Goal: Task Accomplishment & Management: Complete application form

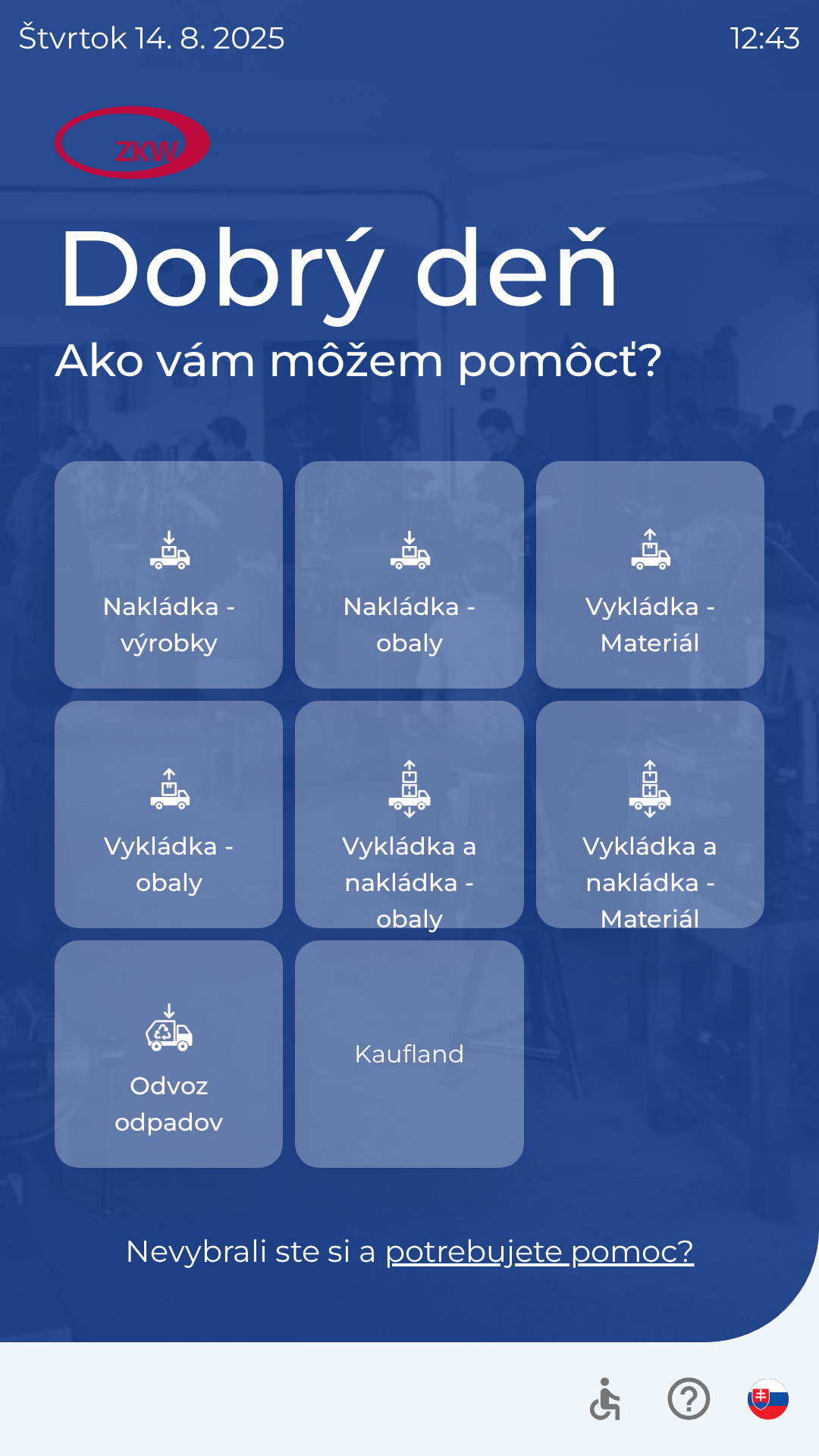
click at [380, 1071] on p "Kaufland" at bounding box center [410, 1054] width 111 height 36
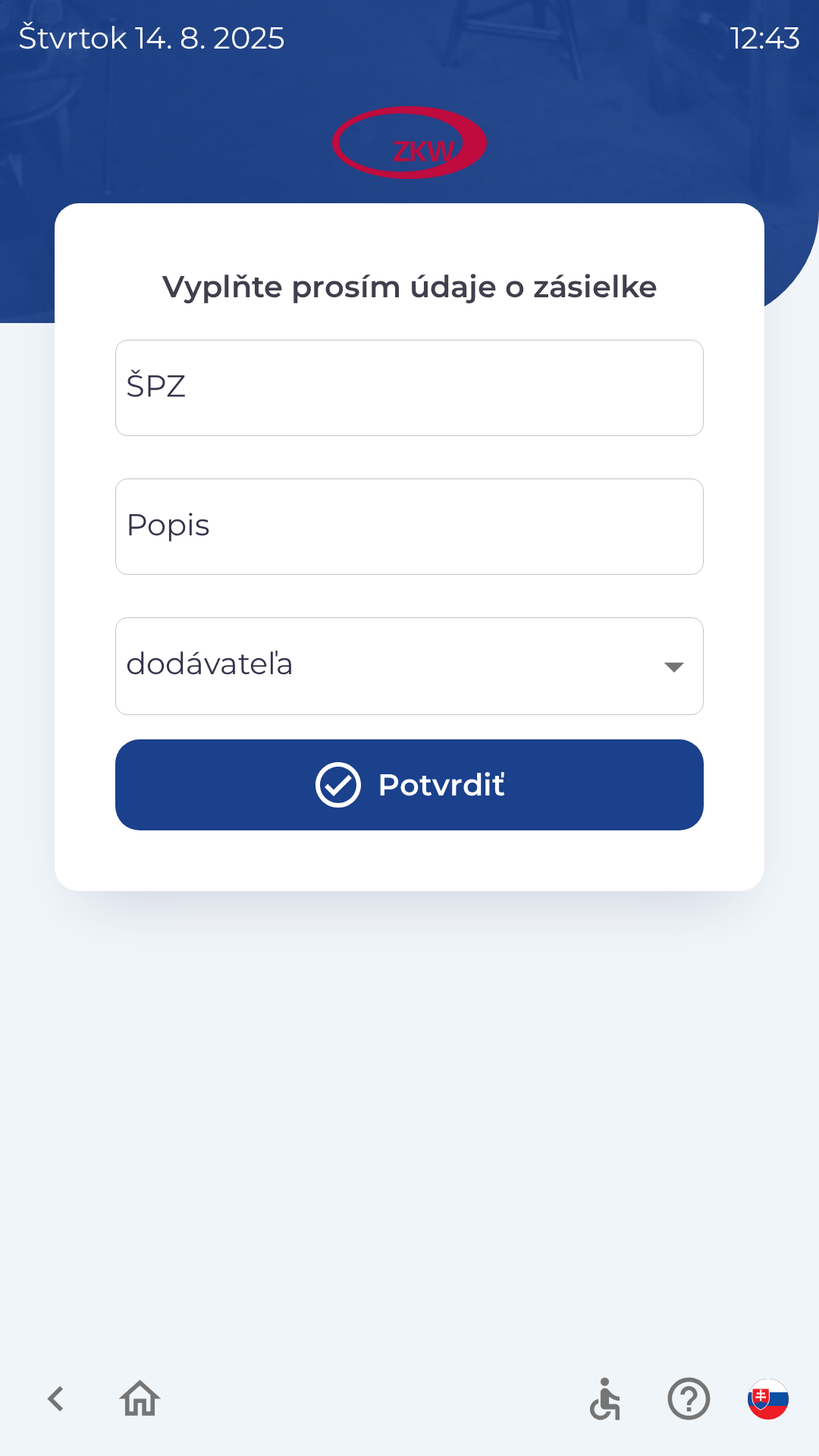
click at [180, 392] on div "ŠPZ ŠPZ" at bounding box center [410, 388] width 589 height 96
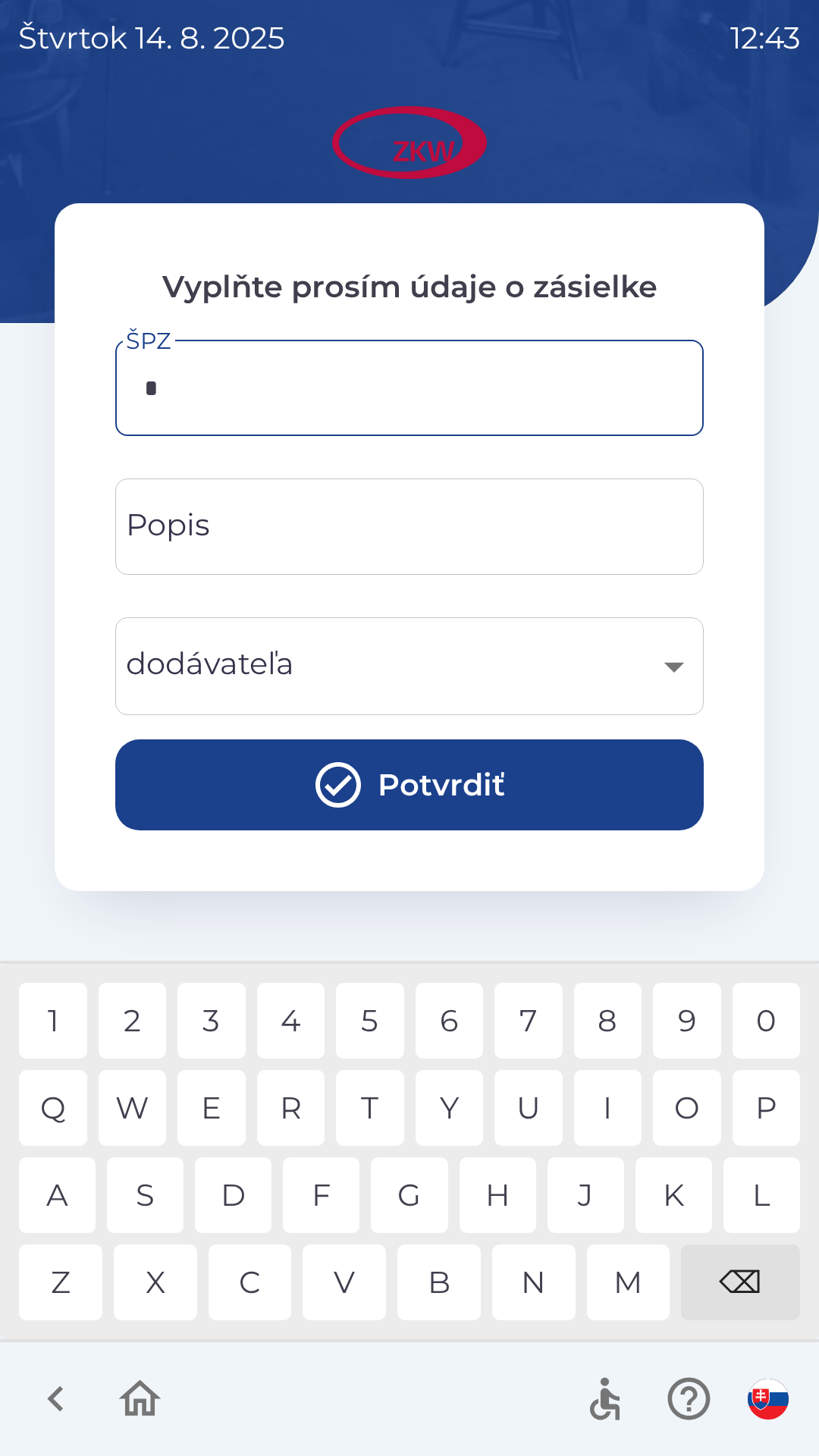
click at [351, 1109] on div "T" at bounding box center [370, 1108] width 69 height 76
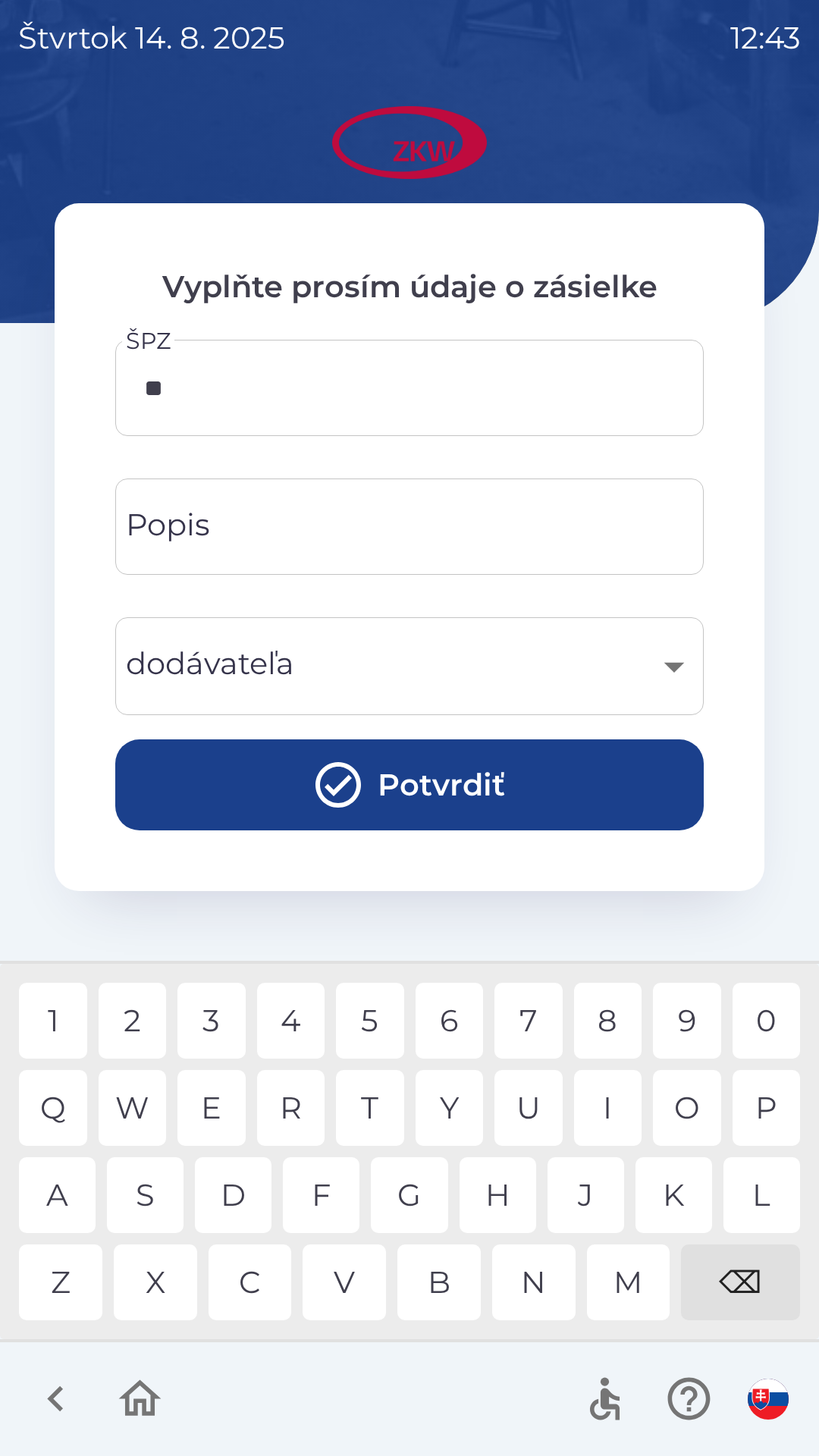
click at [208, 1101] on div "E" at bounding box center [212, 1108] width 69 height 76
click at [55, 1036] on div "1" at bounding box center [53, 1020] width 69 height 76
click at [122, 1023] on div "2" at bounding box center [132, 1020] width 69 height 76
click at [199, 1027] on div "3" at bounding box center [212, 1020] width 69 height 76
click at [286, 1024] on div "4" at bounding box center [291, 1020] width 69 height 76
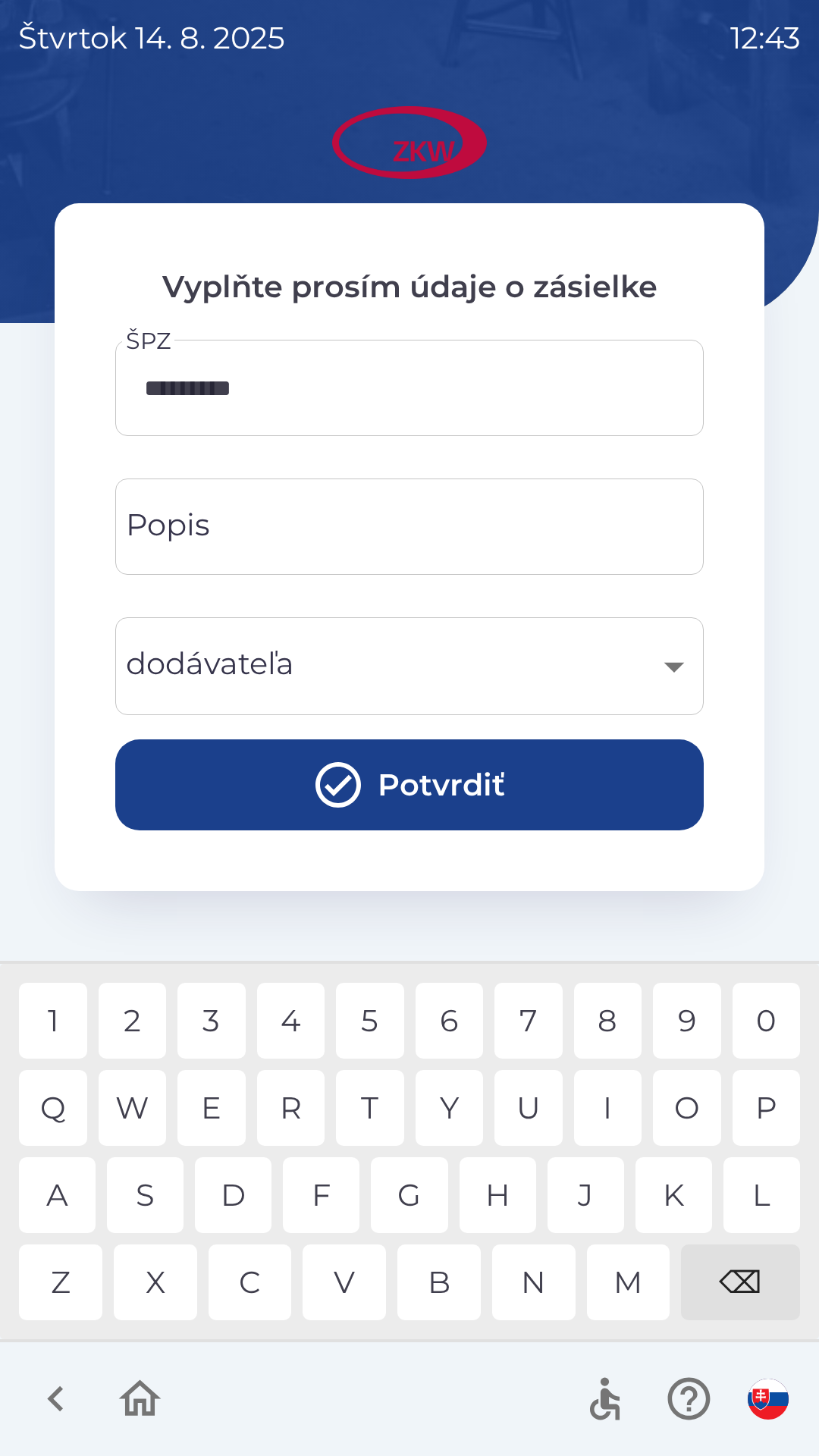
click at [371, 1017] on div "5" at bounding box center [370, 1020] width 69 height 76
type input "**********"
click at [163, 543] on div "Popis Popis" at bounding box center [410, 527] width 589 height 96
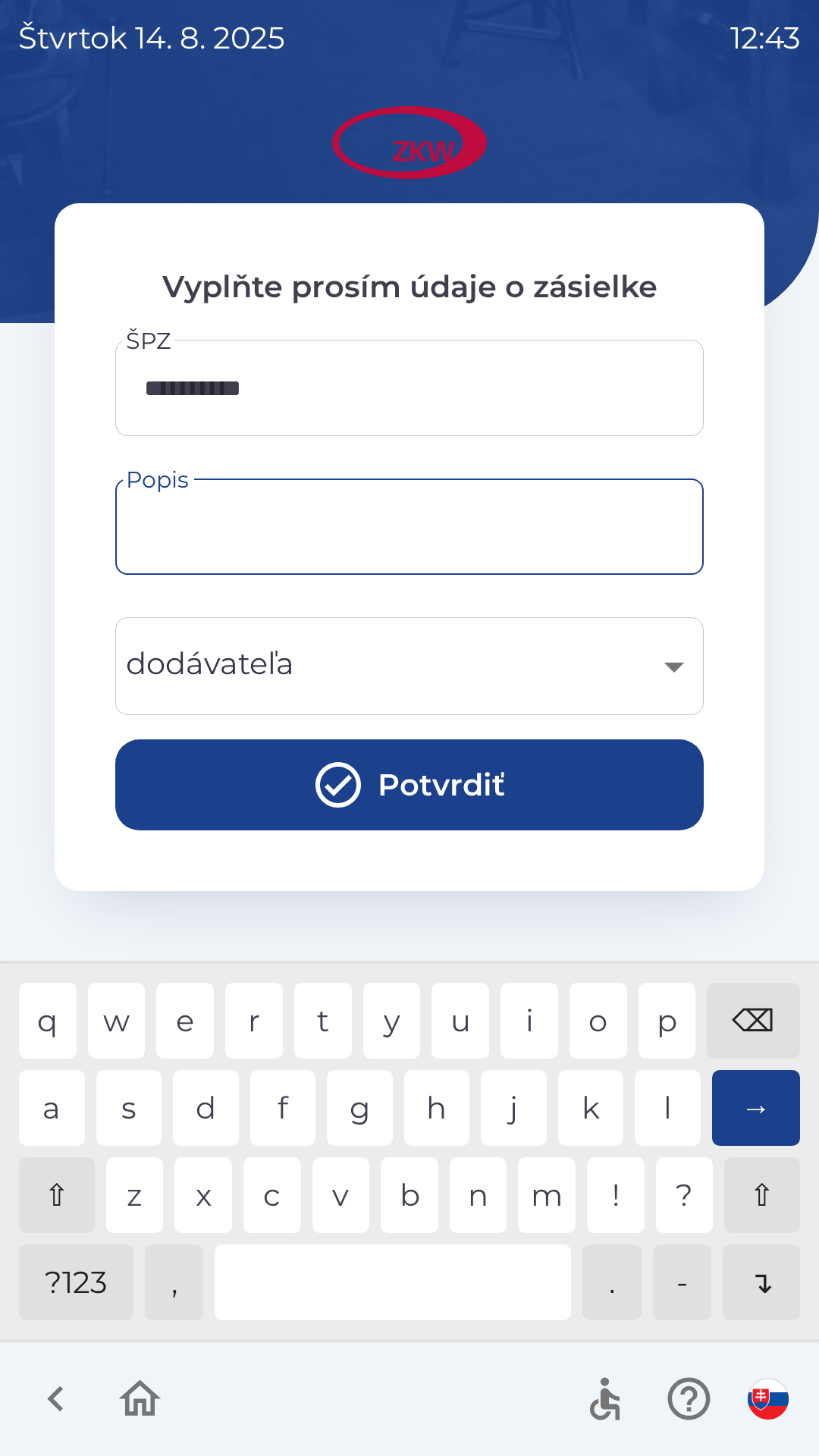
click at [208, 652] on div "​" at bounding box center [410, 666] width 553 height 61
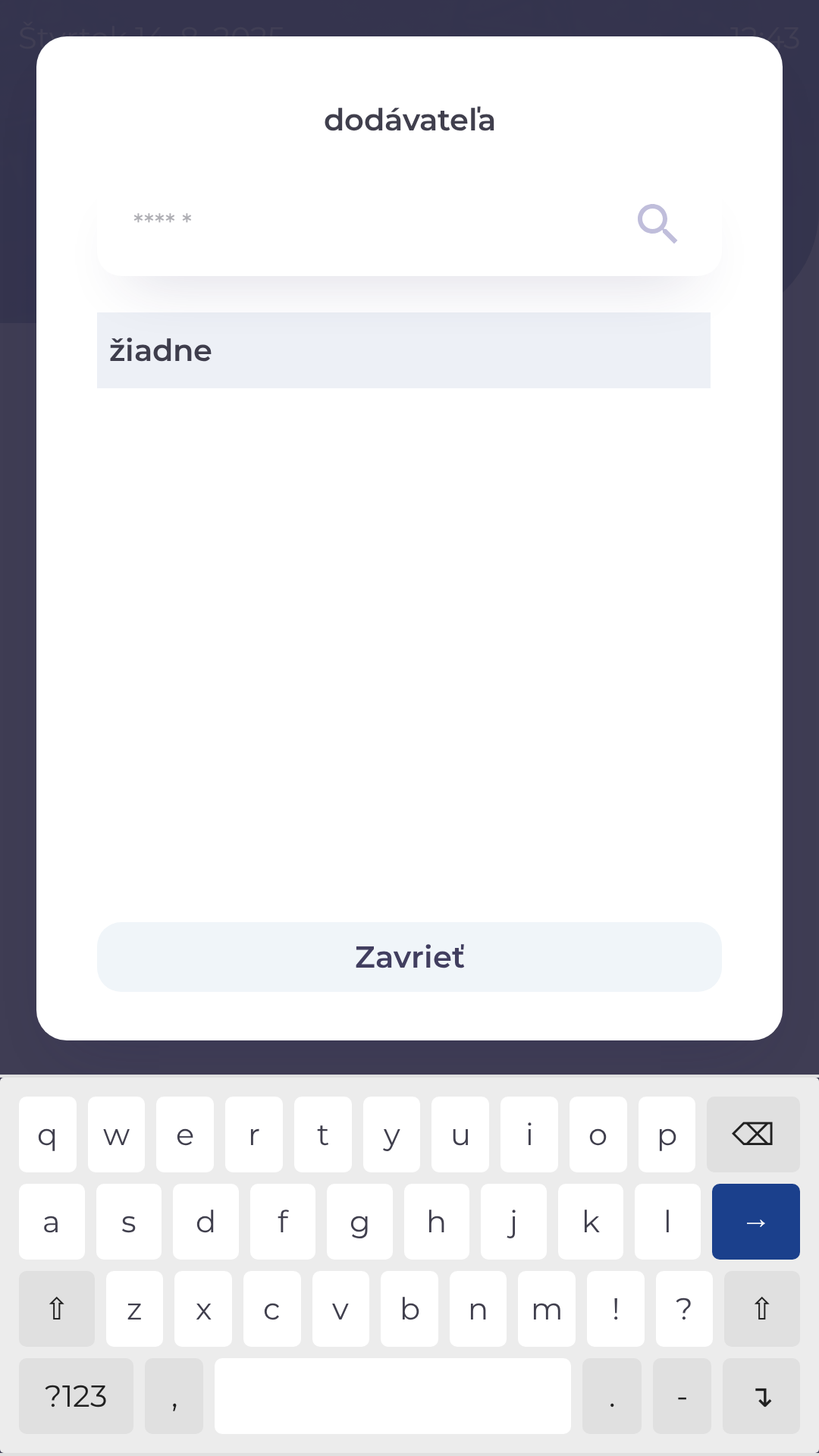
click at [264, 960] on button "Zavrieť" at bounding box center [410, 957] width 625 height 69
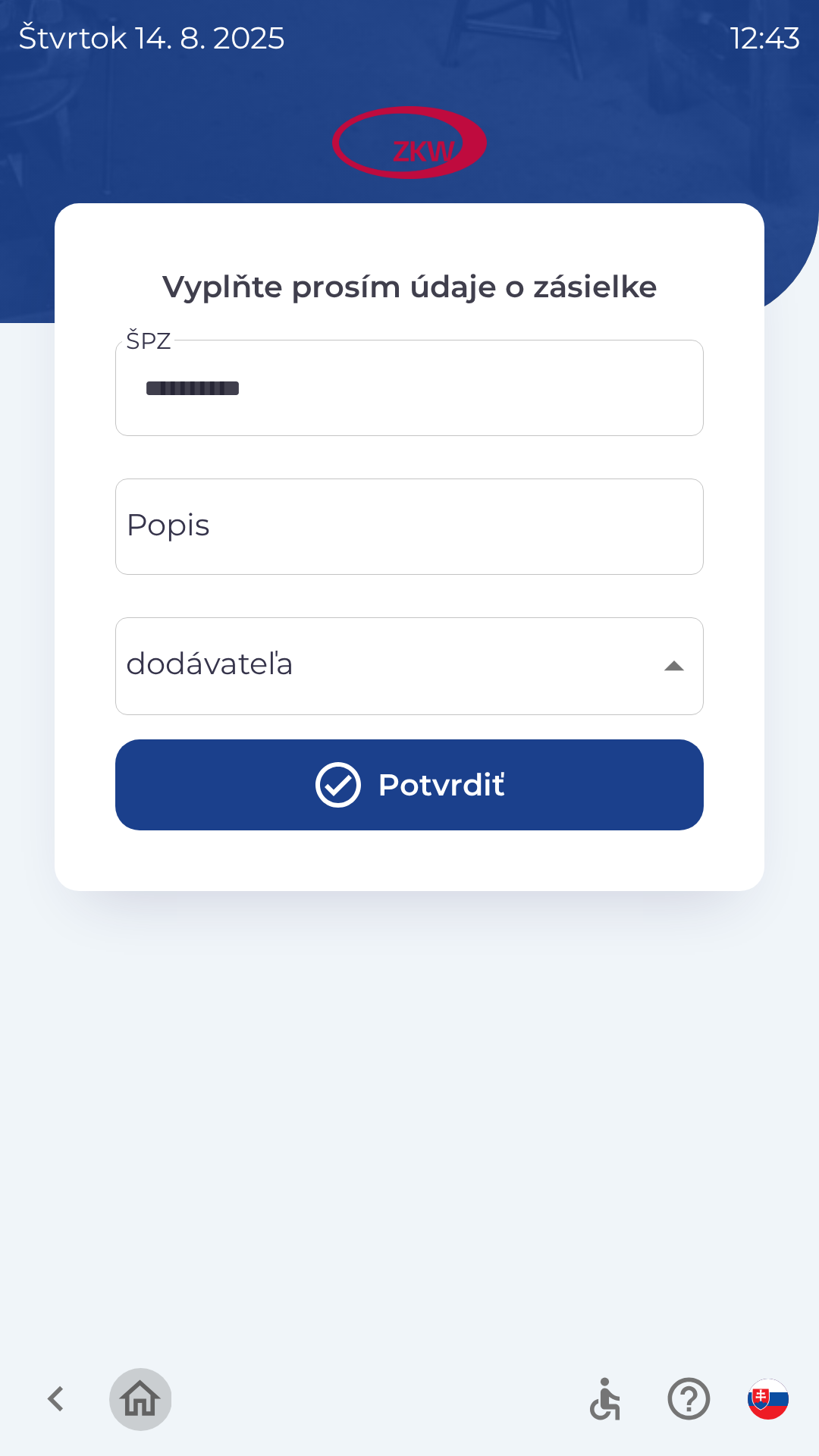
click at [135, 1381] on icon "button" at bounding box center [139, 1398] width 50 height 50
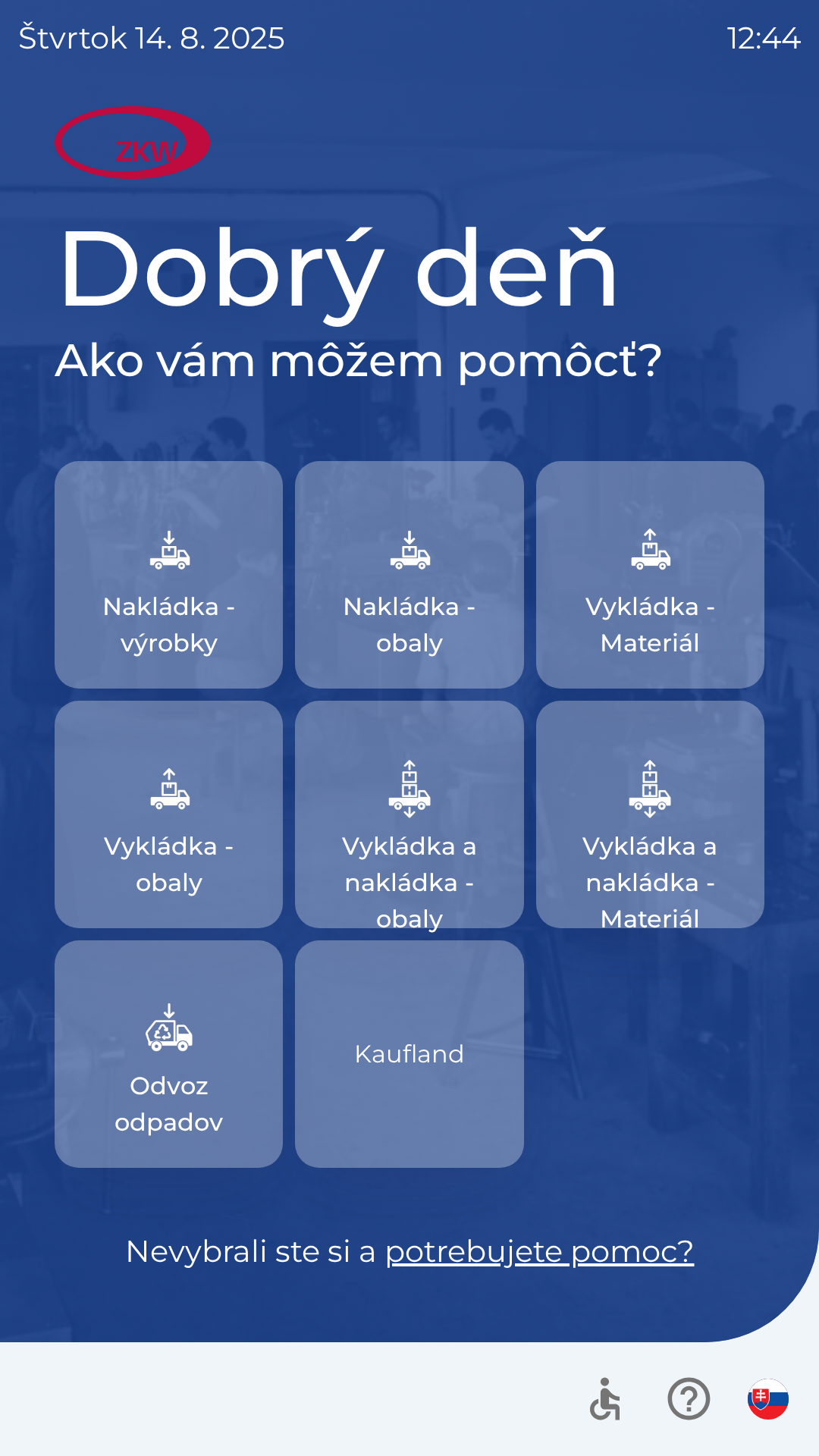
click at [413, 1110] on button "Kaufland" at bounding box center [410, 1053] width 228 height 227
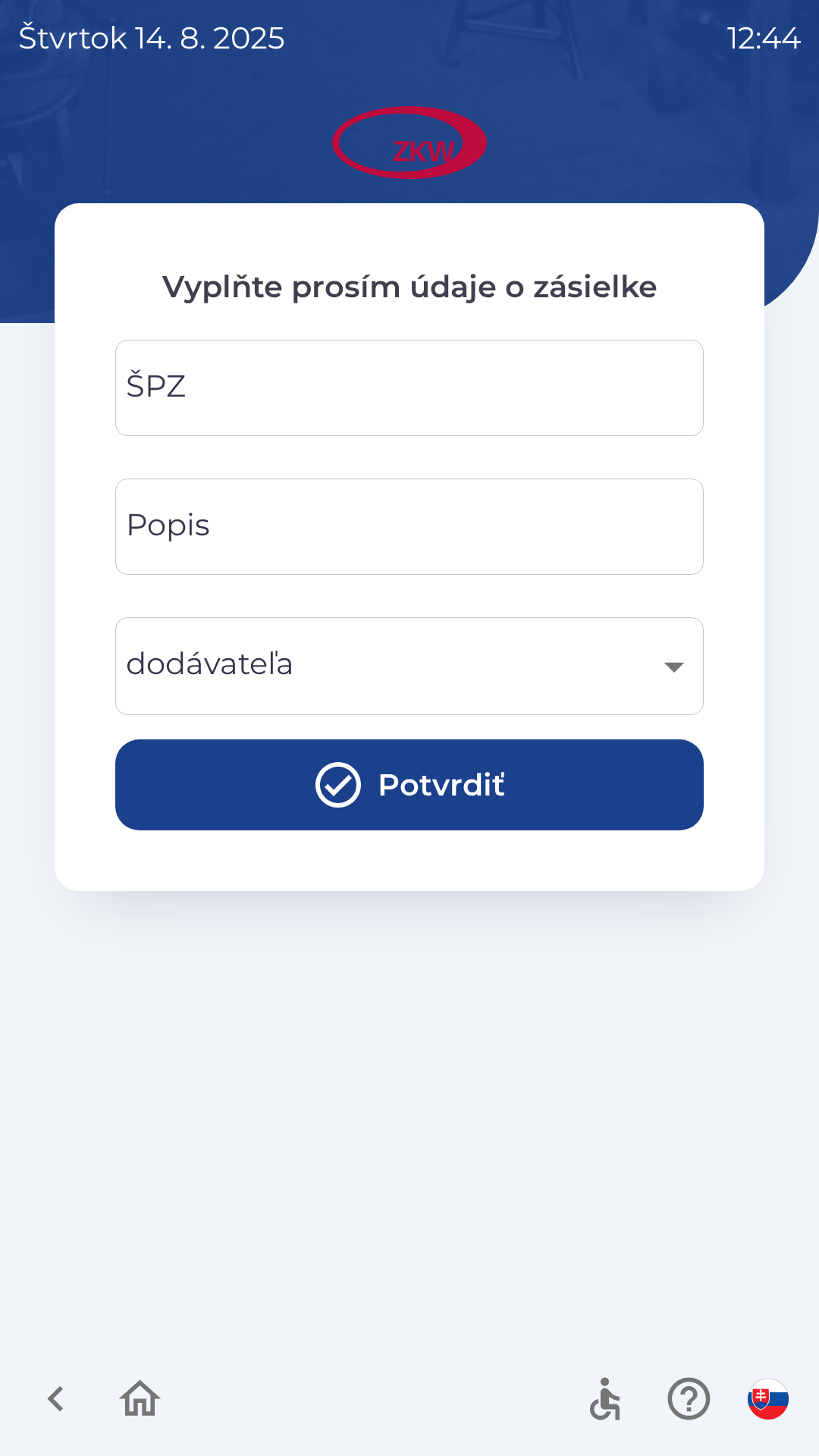
click at [180, 371] on div "ŠPZ ŠPZ" at bounding box center [410, 388] width 589 height 96
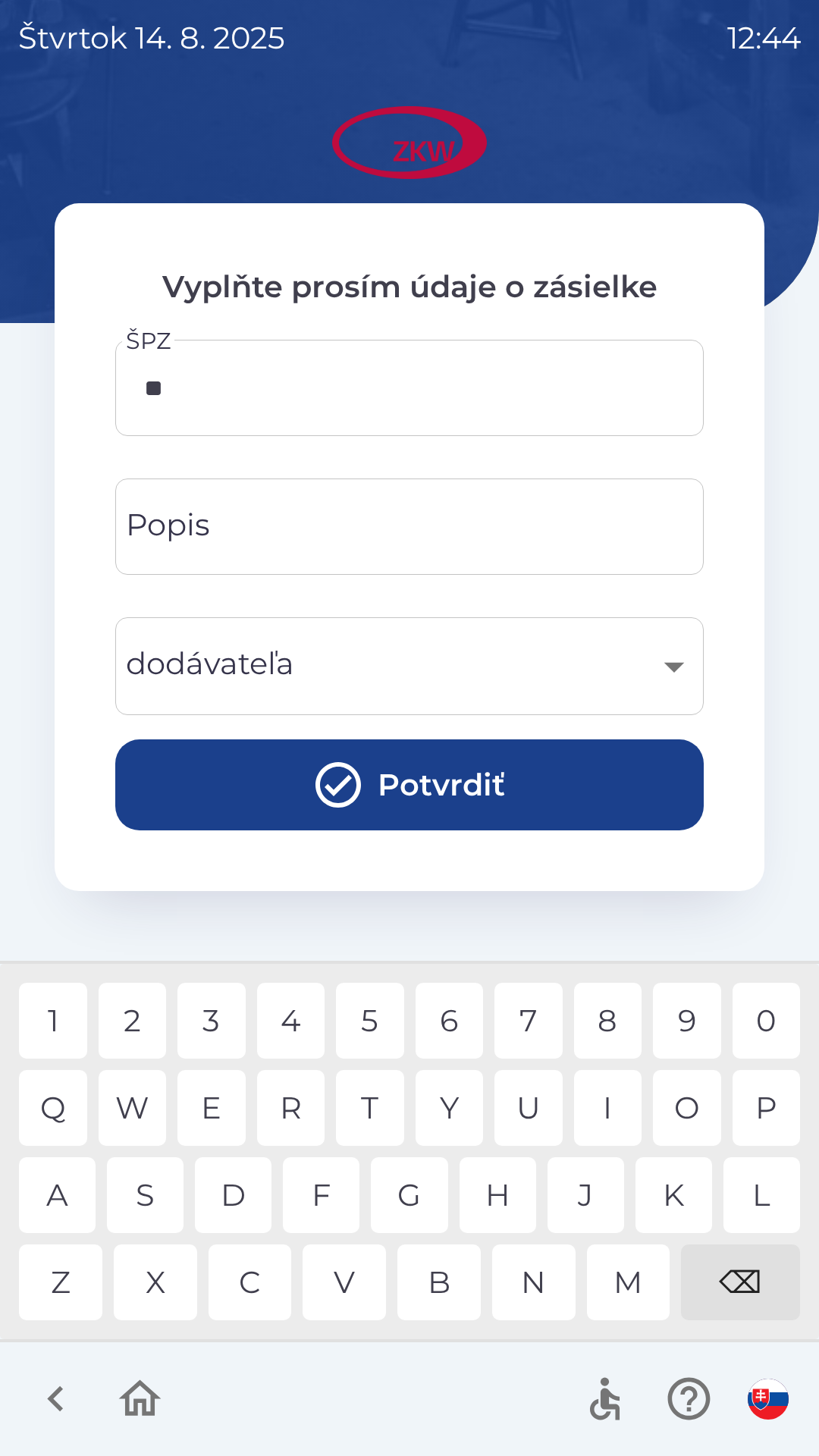
click at [215, 1100] on div "E" at bounding box center [212, 1108] width 69 height 76
click at [162, 1180] on div "S" at bounding box center [145, 1195] width 77 height 76
click at [352, 1109] on div "T" at bounding box center [370, 1108] width 69 height 76
click at [41, 1002] on div "1" at bounding box center [53, 1020] width 69 height 76
click at [123, 1031] on div "2" at bounding box center [132, 1020] width 69 height 76
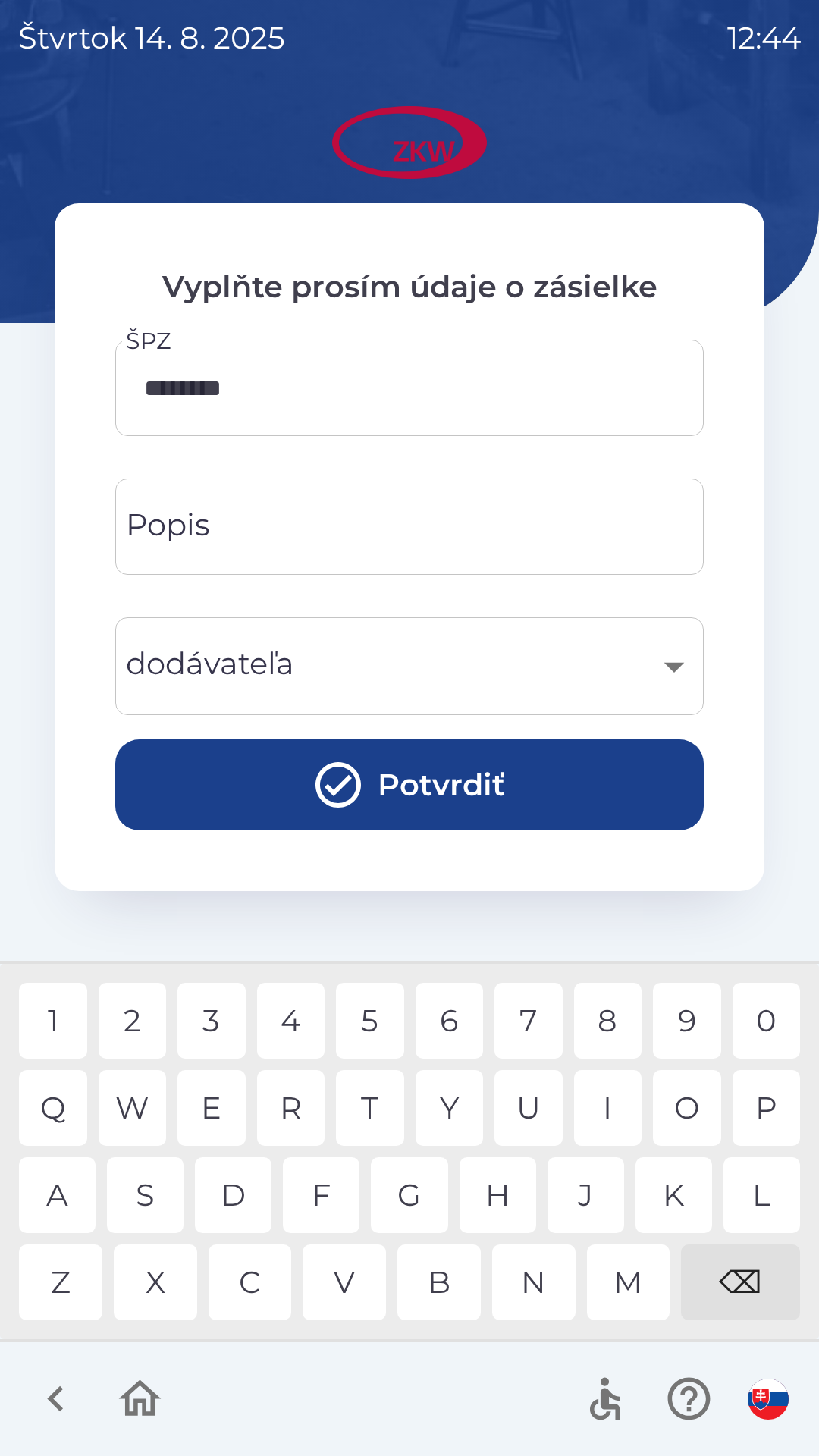
click at [279, 1021] on div "4" at bounding box center [291, 1020] width 69 height 76
click at [371, 1006] on div "5" at bounding box center [370, 1020] width 69 height 76
type input "**********"
click at [233, 661] on div "​" at bounding box center [410, 666] width 553 height 61
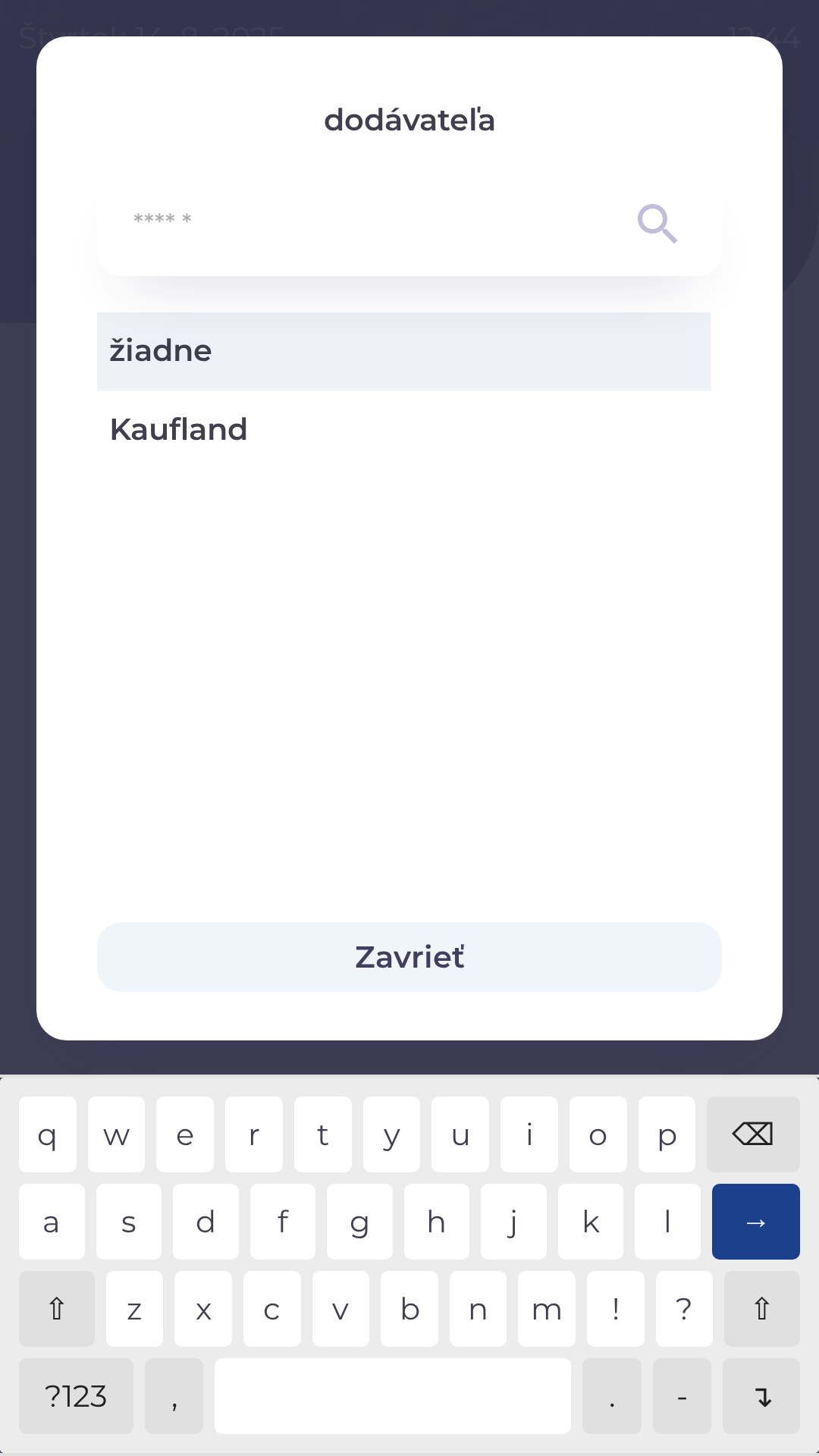
click at [156, 437] on span "Kaufland" at bounding box center [404, 428] width 589 height 45
type input "***"
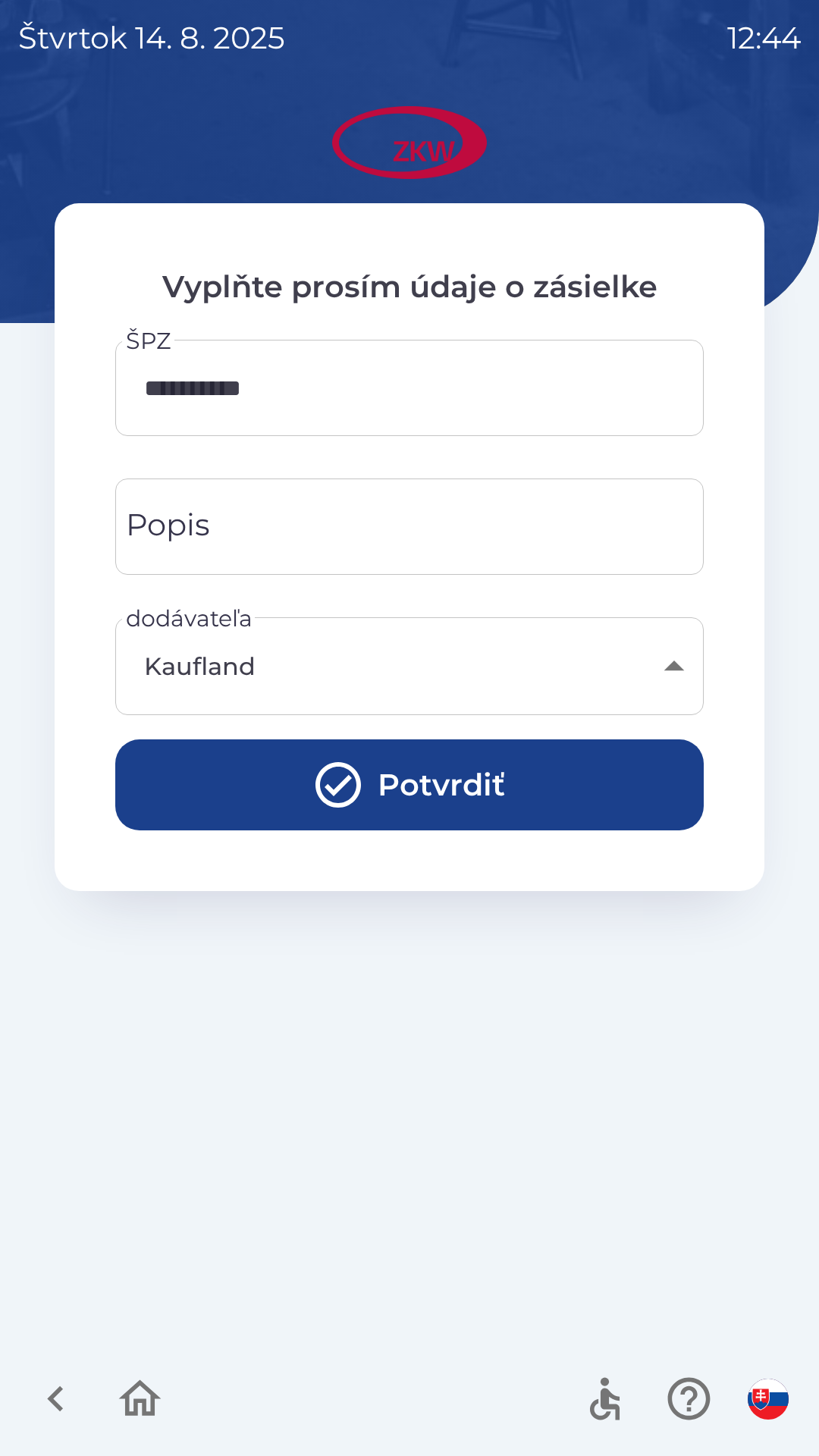
click at [225, 775] on button "Potvrdiť" at bounding box center [410, 785] width 589 height 91
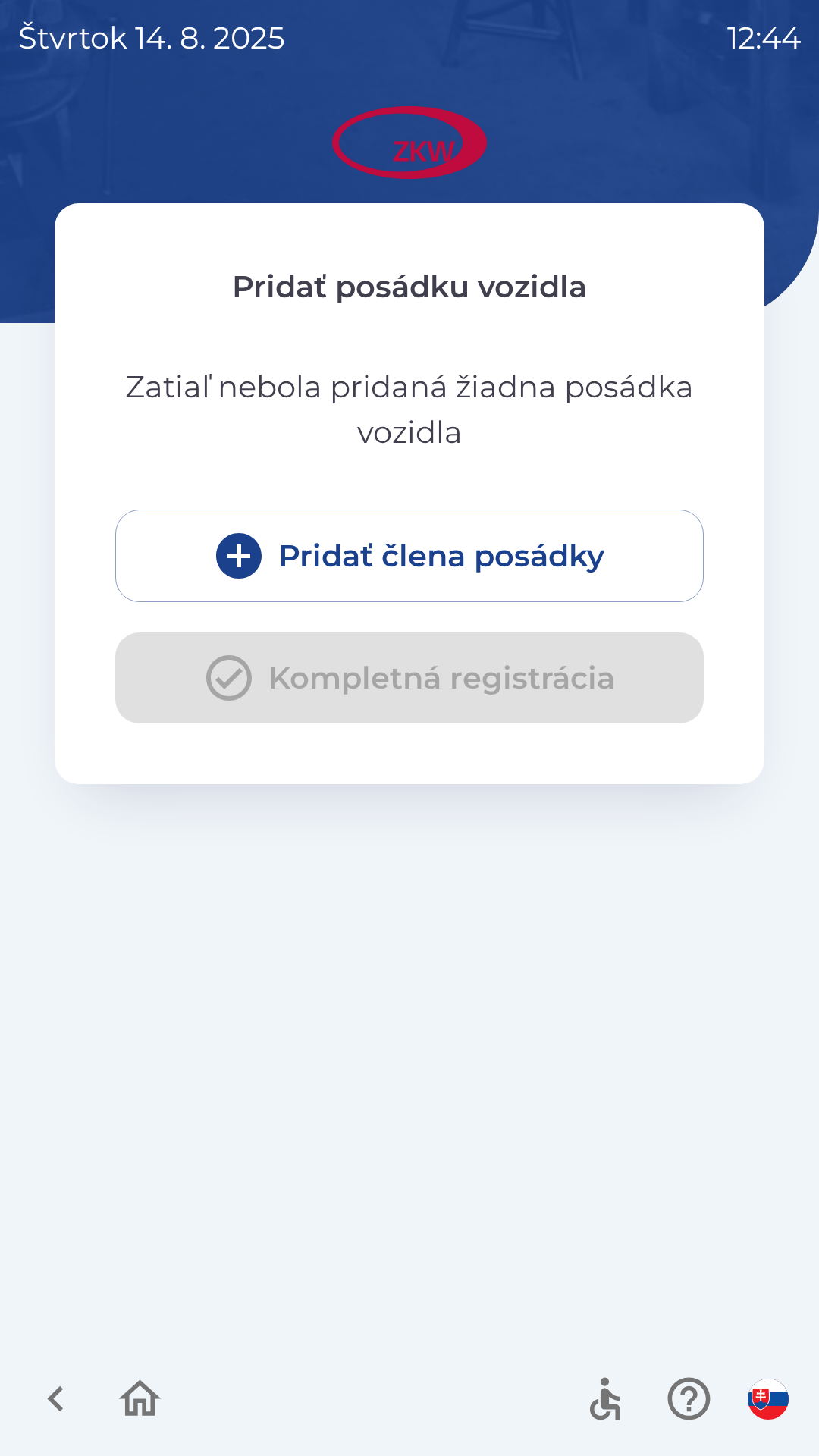
click at [214, 542] on icon "submit" at bounding box center [239, 556] width 55 height 55
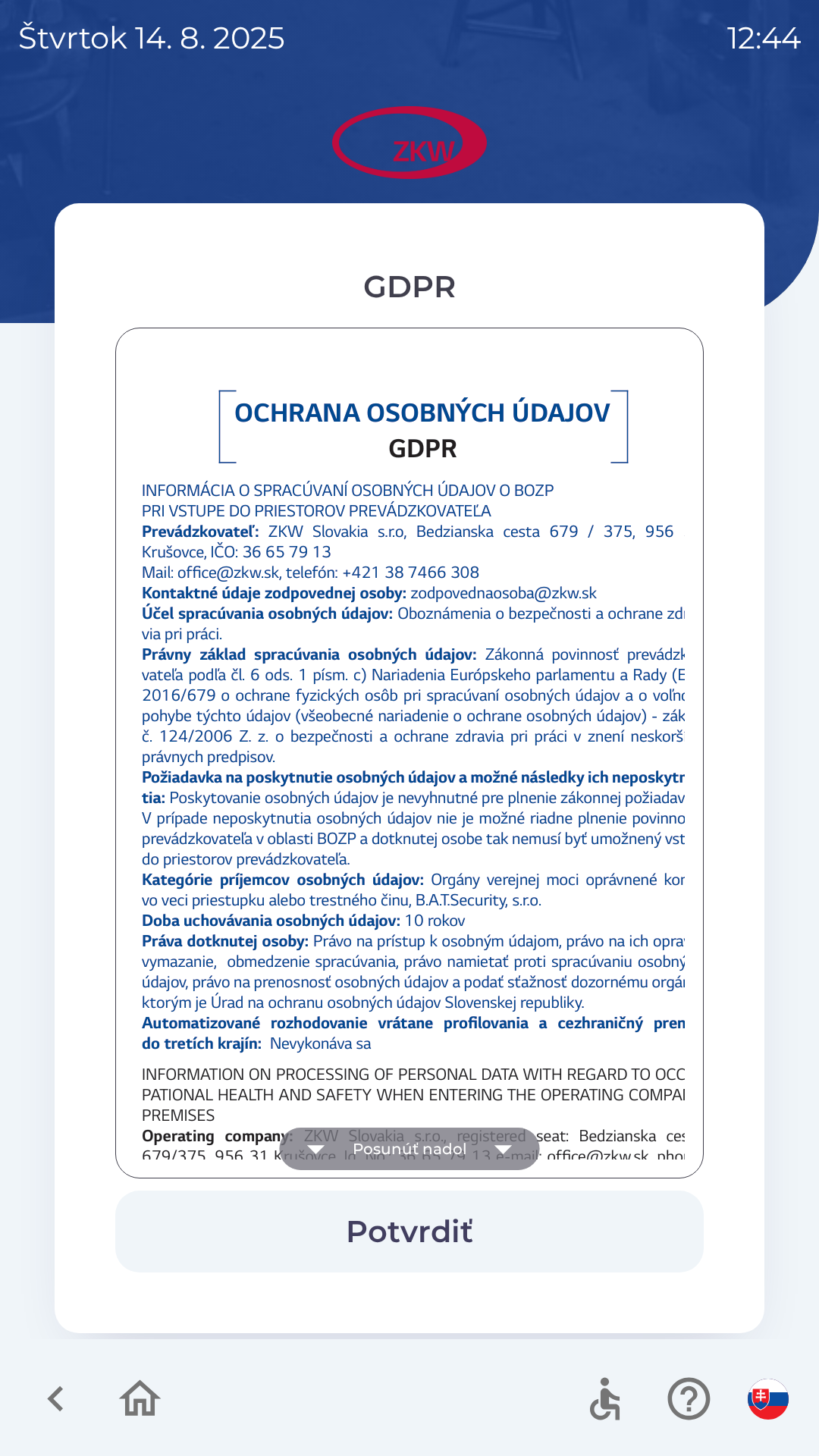
click at [366, 1143] on button "Posunúť nadol" at bounding box center [410, 1148] width 261 height 42
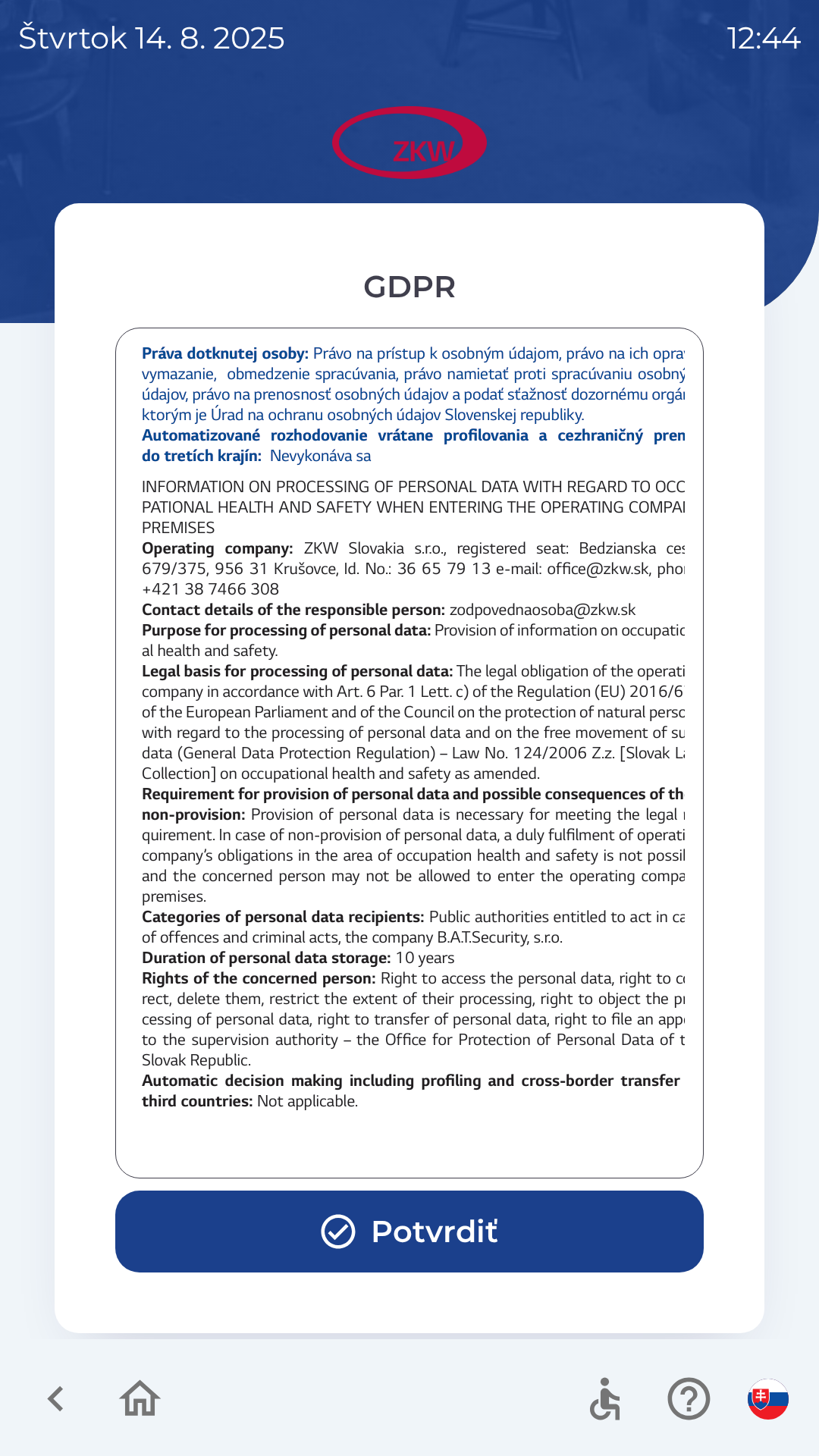
click at [365, 1143] on div at bounding box center [410, 752] width 551 height 813
click at [366, 1141] on div at bounding box center [410, 752] width 551 height 813
click at [325, 1234] on icon "button" at bounding box center [338, 1231] width 34 height 34
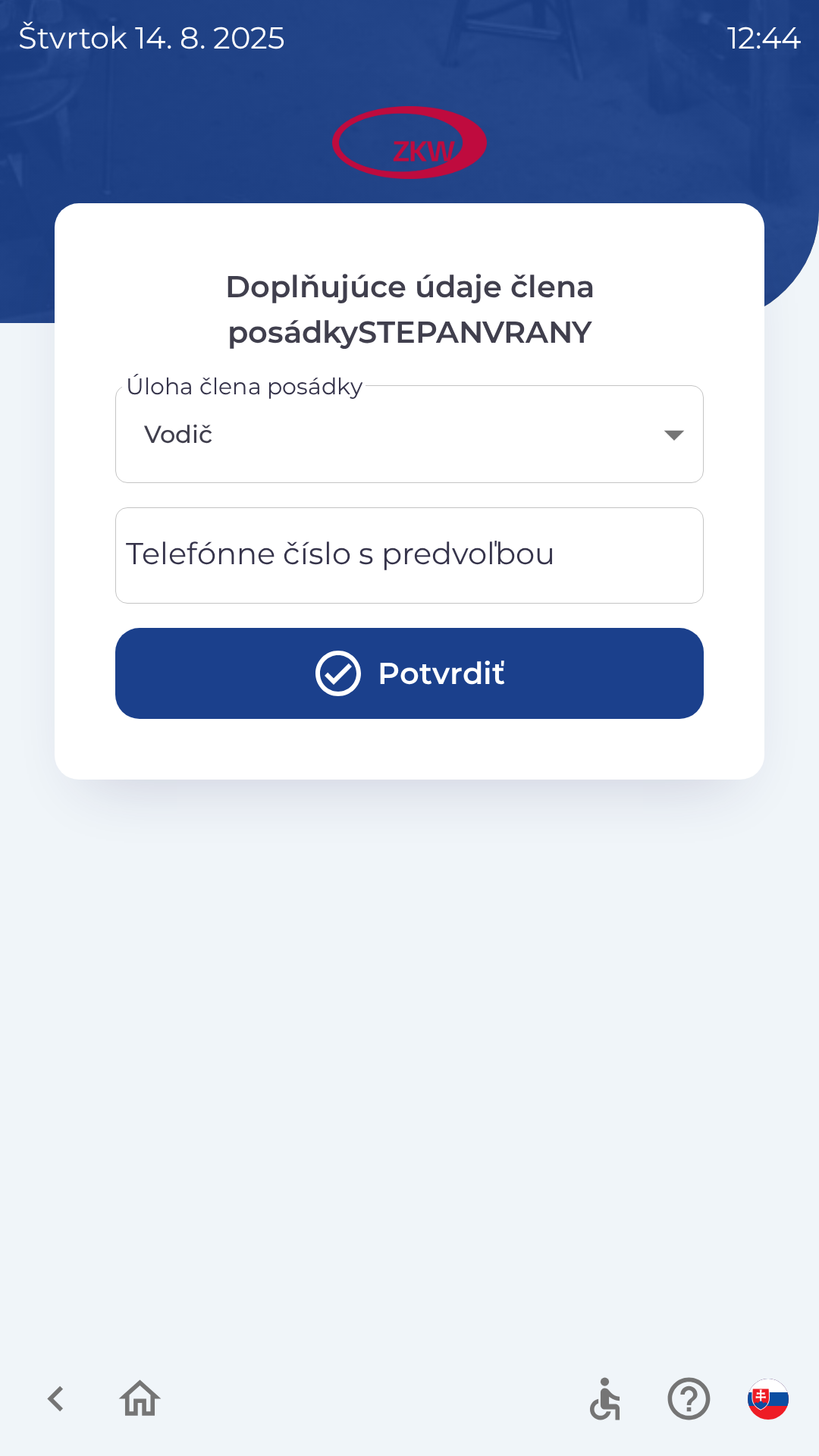
click at [242, 664] on button "Potvrdiť" at bounding box center [410, 673] width 589 height 91
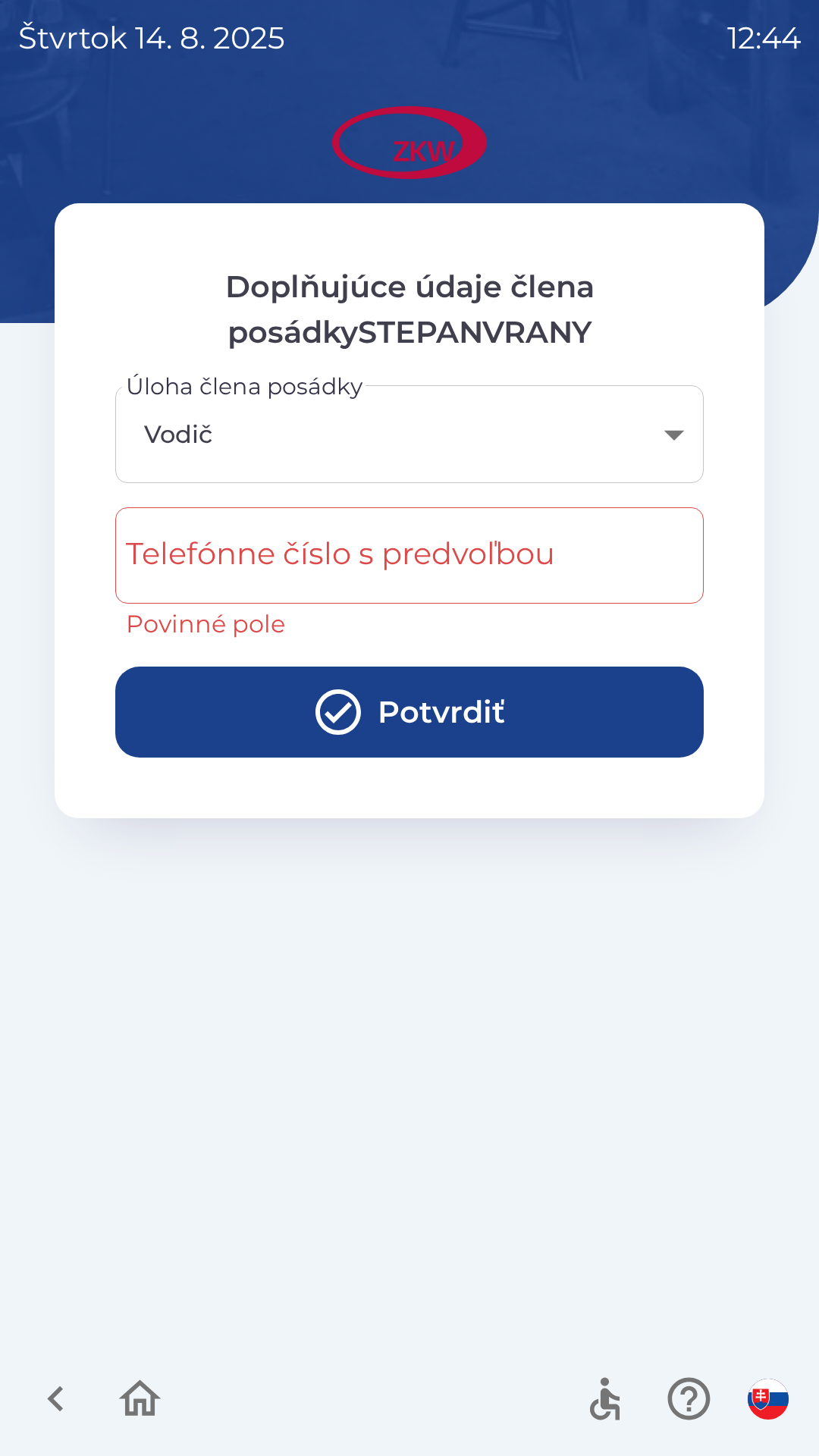
click at [201, 542] on div "Telefónne číslo s predvoľbou Telefónne číslo s predvoľbou Povinné pole" at bounding box center [410, 574] width 589 height 135
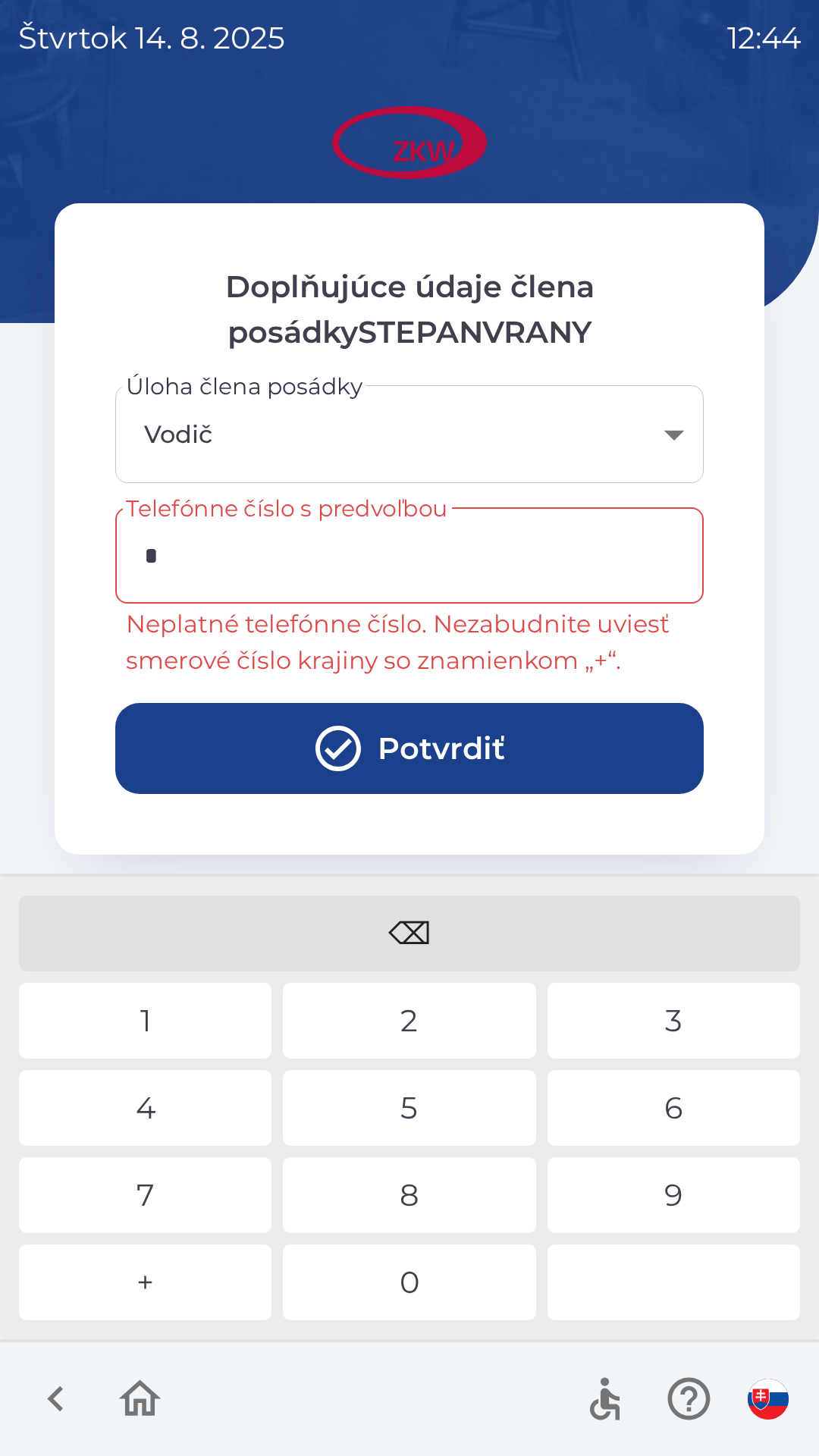
click at [148, 1284] on div "+" at bounding box center [145, 1282] width 252 height 76
click at [388, 1000] on div "2" at bounding box center [409, 1020] width 252 height 76
click at [141, 1193] on div "7" at bounding box center [145, 1195] width 252 height 76
click at [123, 1100] on div "4" at bounding box center [145, 1108] width 252 height 76
click at [357, 1017] on div "2" at bounding box center [409, 1020] width 252 height 76
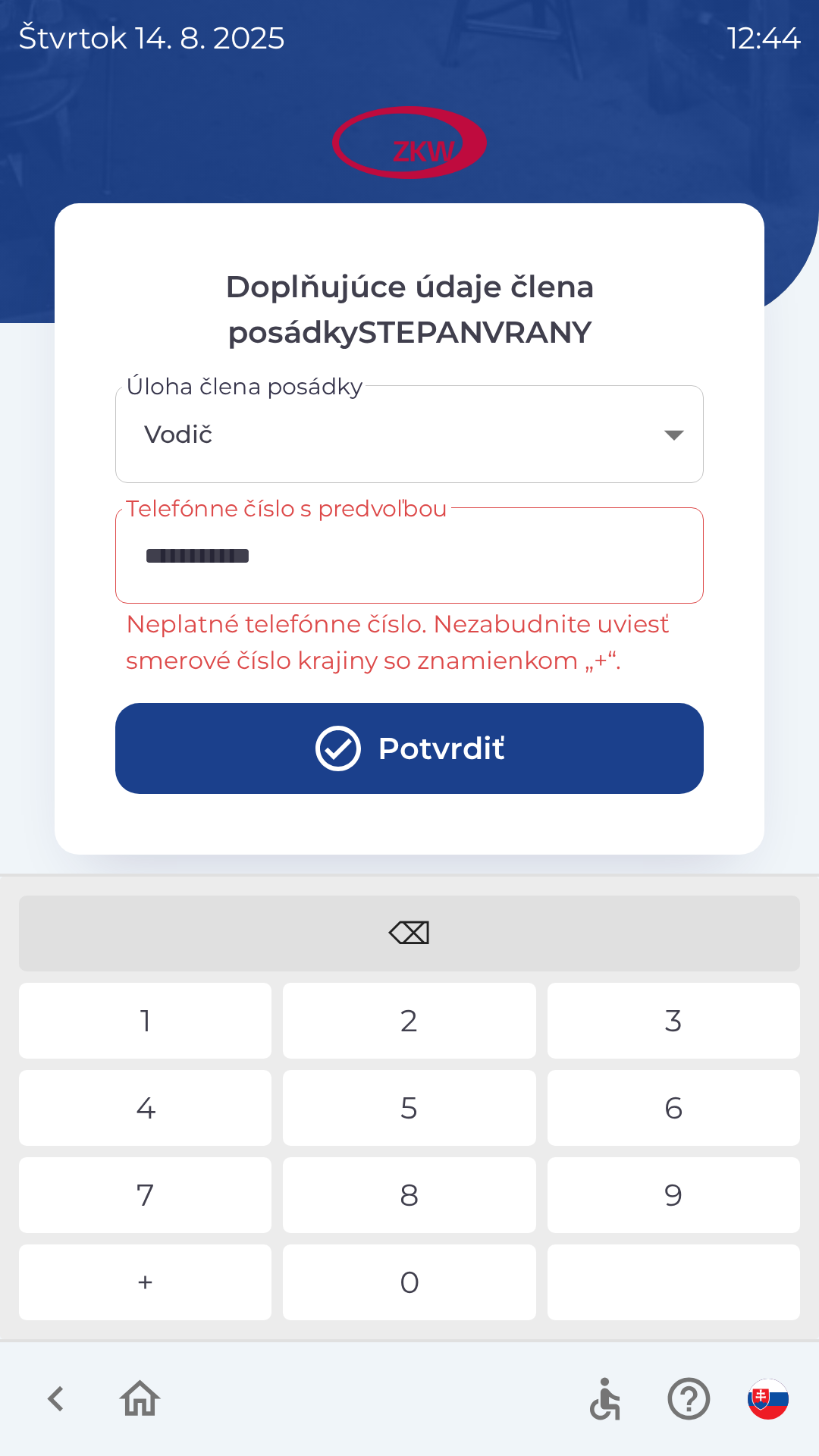
click at [382, 1175] on div "8" at bounding box center [409, 1195] width 252 height 76
click at [633, 1210] on div "9" at bounding box center [673, 1195] width 252 height 76
type input "**********"
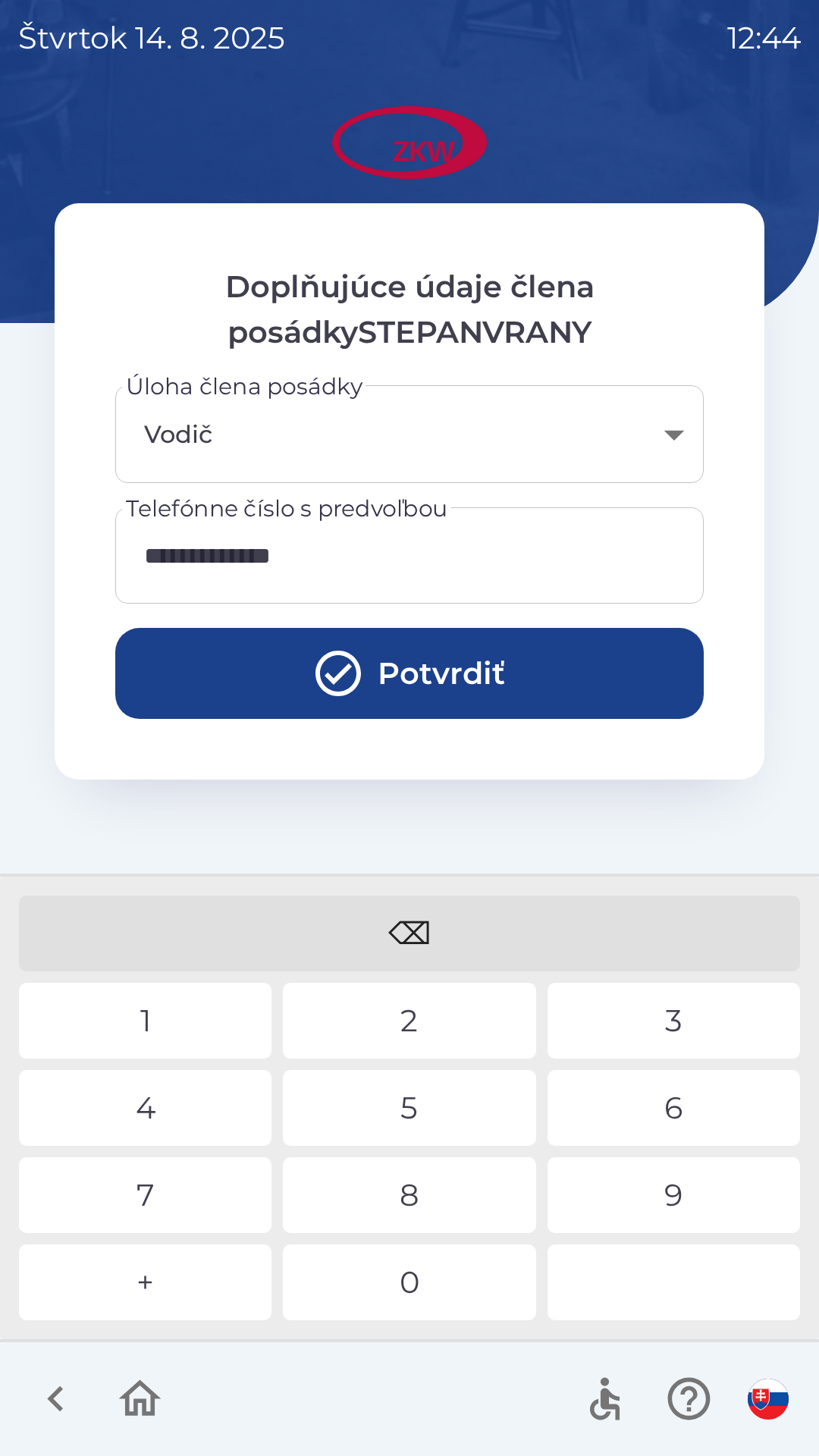
click at [386, 1280] on div "0" at bounding box center [409, 1282] width 252 height 76
click at [199, 668] on button "Potvrdiť" at bounding box center [410, 673] width 589 height 91
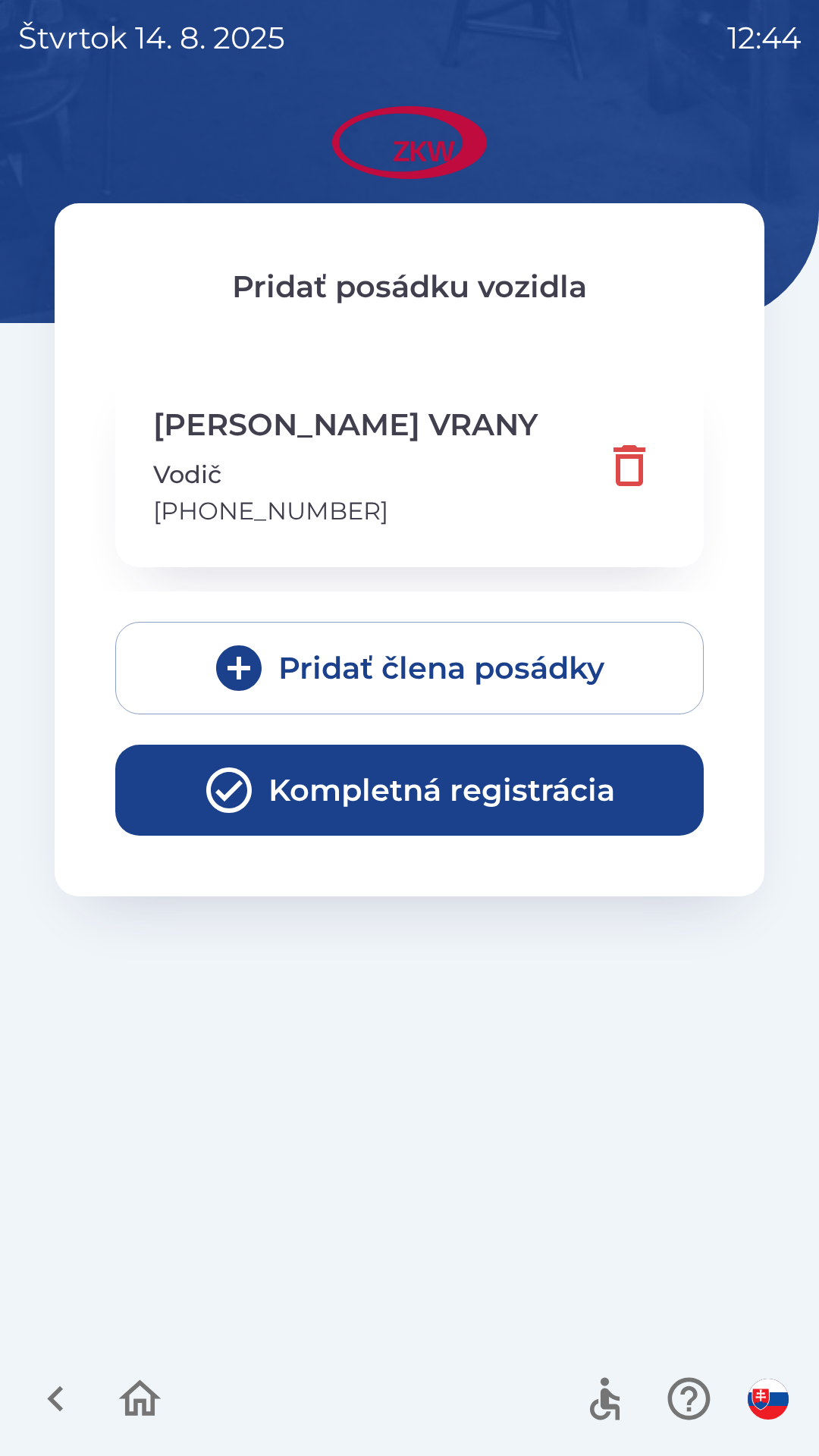
click at [202, 807] on icon "button" at bounding box center [229, 790] width 55 height 55
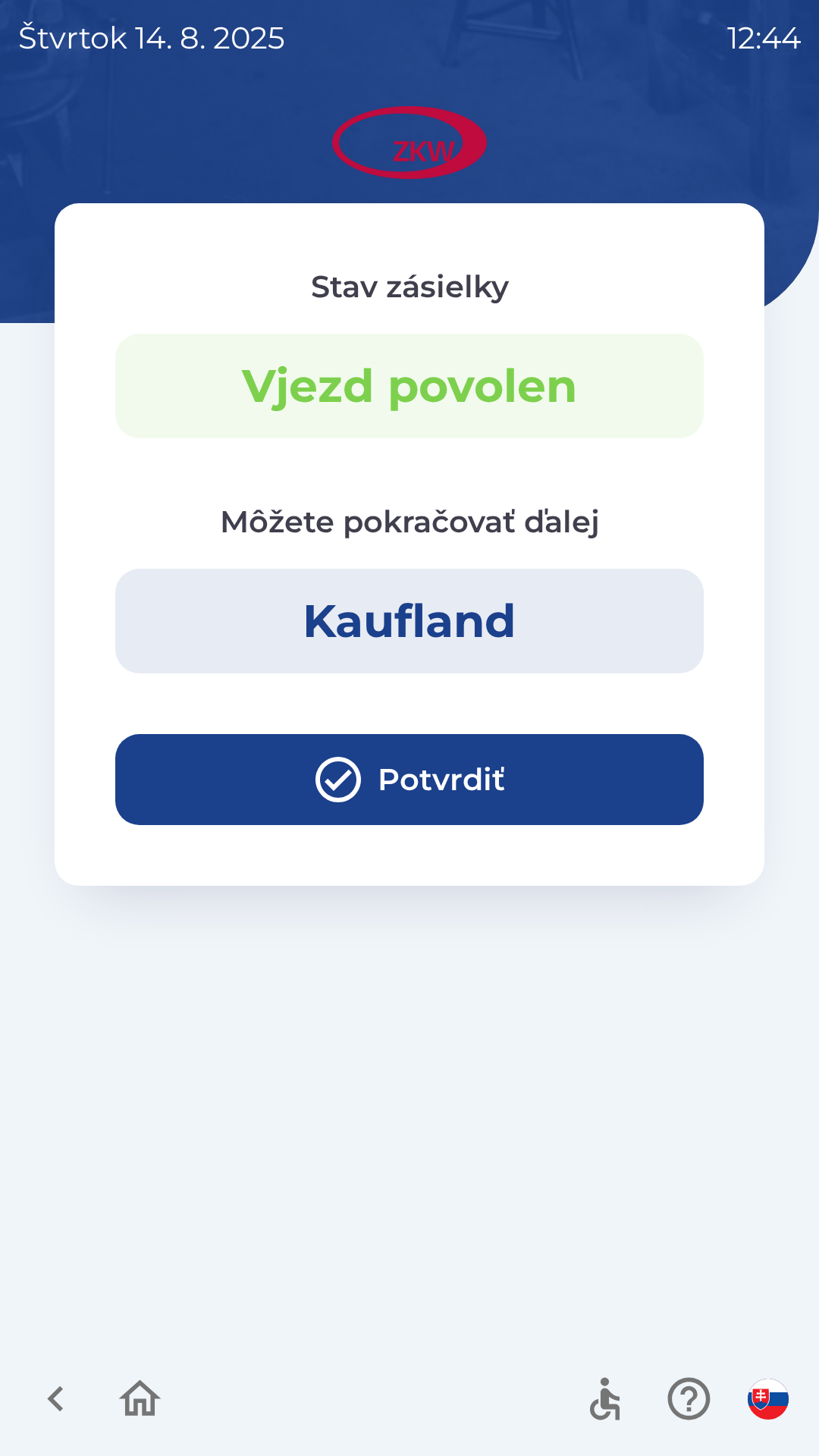
click at [208, 769] on button "Potvrdiť" at bounding box center [410, 780] width 589 height 91
